Goal: Task Accomplishment & Management: Manage account settings

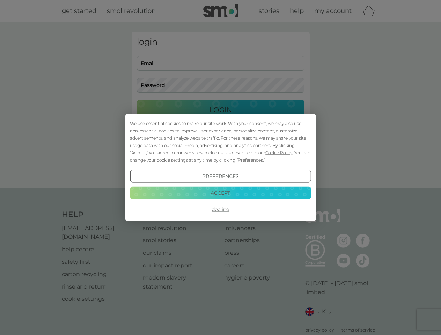
click at [279, 153] on span "Cookie Policy" at bounding box center [279, 152] width 27 height 5
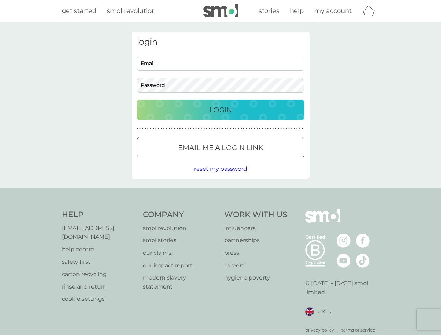
click at [250, 160] on div "login Email Password Login ● ● ● ● ● ● ● ● ● ● ● ● ● ● ● ● ● ● ● ● ● ● ● ● ● ● …" at bounding box center [221, 105] width 178 height 147
click at [220, 176] on div "login Email Password Login ● ● ● ● ● ● ● ● ● ● ● ● ● ● ● ● ● ● ● ● ● ● ● ● ● ● …" at bounding box center [221, 105] width 178 height 147
click at [220, 210] on div "Help [EMAIL_ADDRESS][DOMAIN_NAME] help centre safety first carton recycling rin…" at bounding box center [221, 272] width 318 height 124
click at [220, 193] on div "Help [EMAIL_ADDRESS][DOMAIN_NAME] help centre safety first carton recycling rin…" at bounding box center [220, 272] width 441 height 166
